Goal: Information Seeking & Learning: Find specific fact

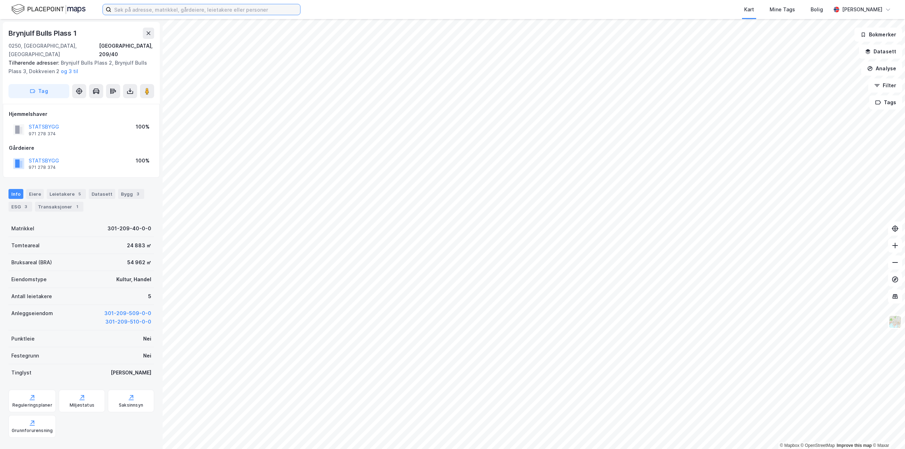
click at [185, 11] on input at bounding box center [205, 9] width 189 height 11
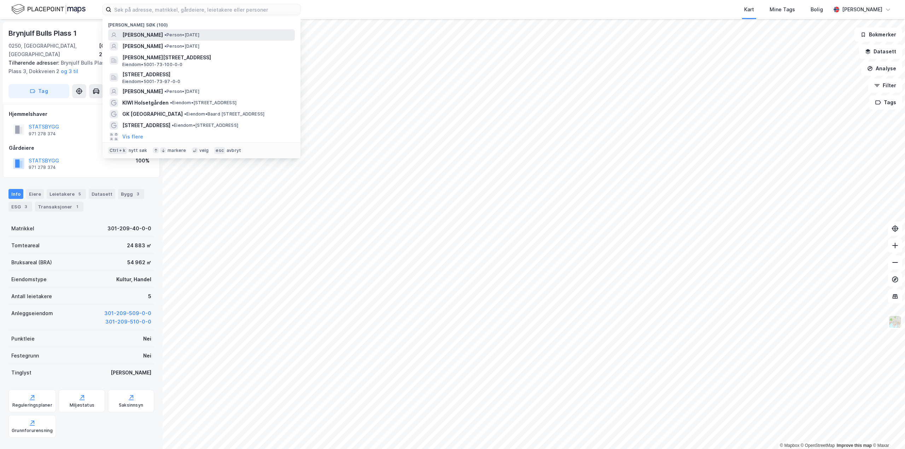
click at [166, 33] on span "•" at bounding box center [165, 34] width 2 height 5
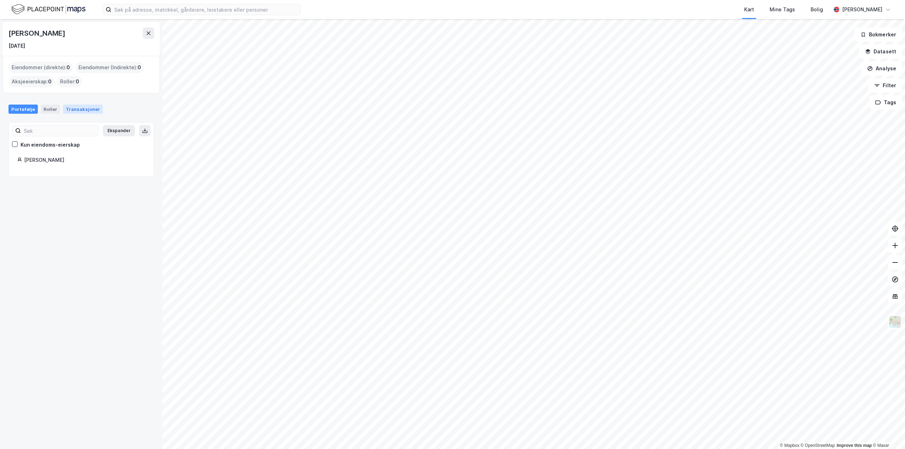
click at [79, 110] on div "Transaksjoner" at bounding box center [83, 109] width 40 height 9
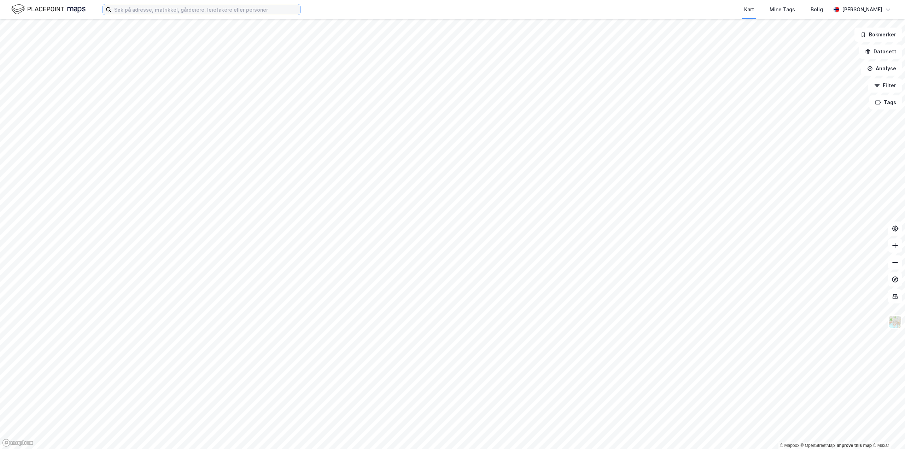
click at [138, 11] on input at bounding box center [205, 9] width 189 height 11
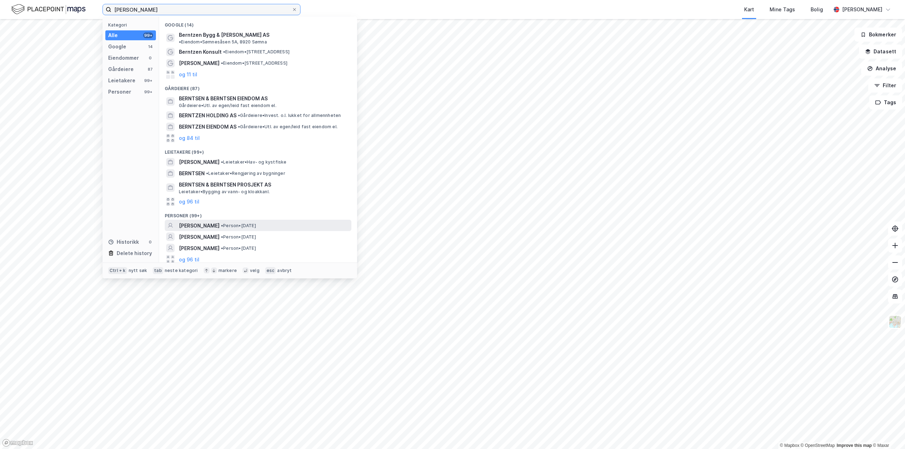
type input "[PERSON_NAME]"
click at [220, 222] on span "[PERSON_NAME]" at bounding box center [199, 226] width 41 height 8
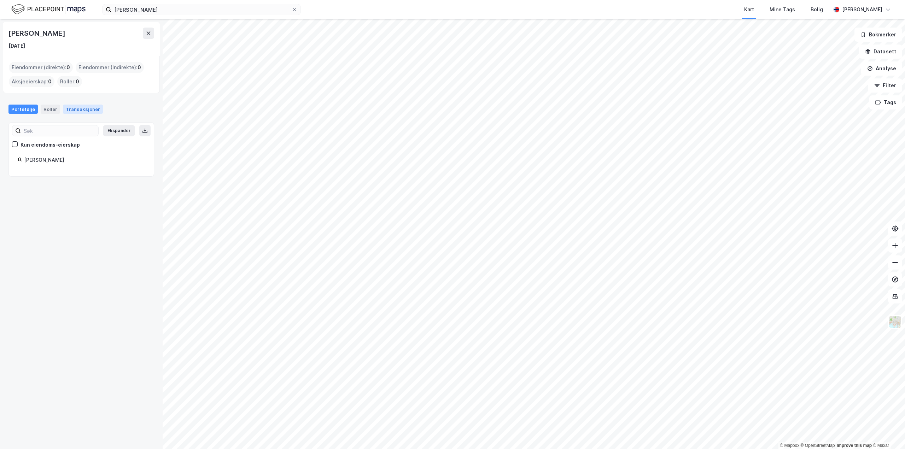
click at [84, 112] on div "Transaksjoner" at bounding box center [83, 109] width 40 height 9
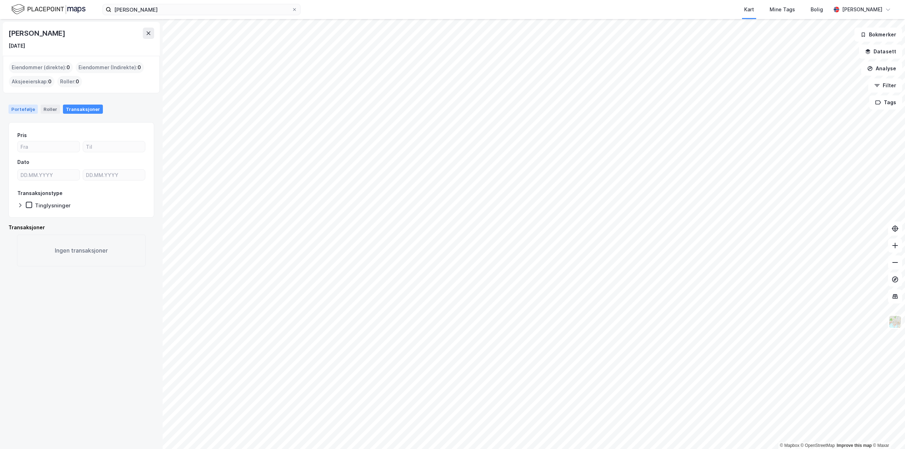
click at [28, 111] on div "Portefølje" at bounding box center [22, 109] width 29 height 9
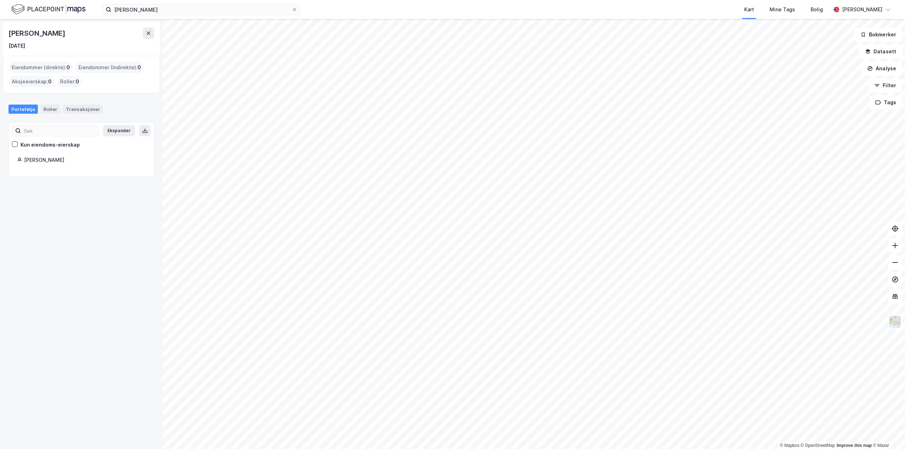
drag, startPoint x: 76, startPoint y: 33, endPoint x: 10, endPoint y: 38, distance: 66.3
click at [10, 38] on div "[PERSON_NAME]" at bounding box center [81, 33] width 146 height 11
copy div "[PERSON_NAME]"
